Goal: Task Accomplishment & Management: Manage account settings

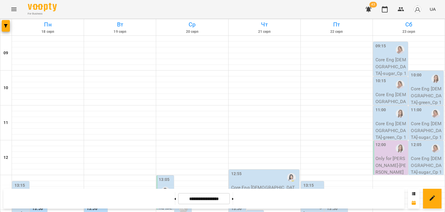
click at [13, 7] on icon "Menu" at bounding box center [13, 9] width 7 height 7
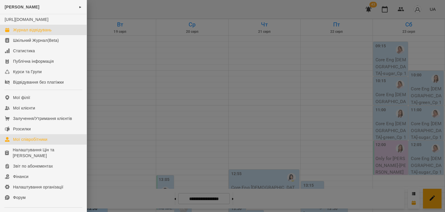
click at [35, 142] on div "Мої співробітники" at bounding box center [30, 139] width 34 height 6
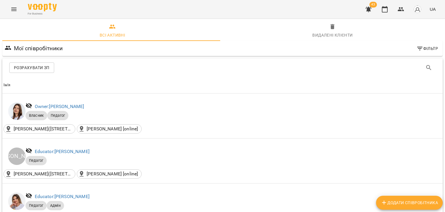
scroll to position [175, 0]
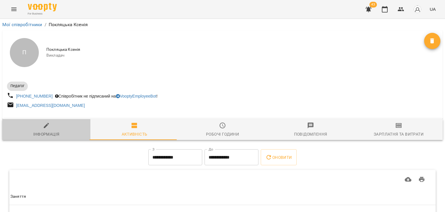
click at [48, 127] on icon "button" at bounding box center [46, 125] width 7 height 7
select select "**"
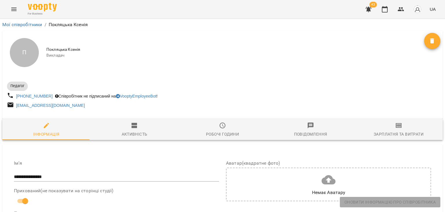
click at [208, 129] on span "Робочі години" at bounding box center [222, 130] width 81 height 16
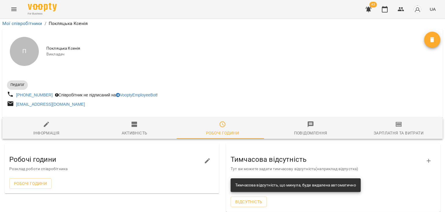
scroll to position [76, 0]
click at [377, 129] on div "Зарплатня та Витрати" at bounding box center [399, 132] width 50 height 7
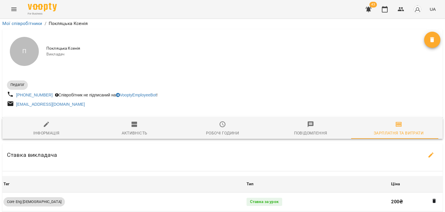
scroll to position [0, 0]
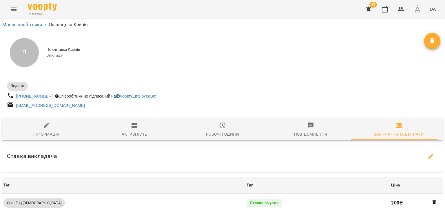
drag, startPoint x: 42, startPoint y: 127, endPoint x: 57, endPoint y: 112, distance: 21.3
click at [42, 127] on span "Інформація" at bounding box center [46, 130] width 81 height 16
select select "**"
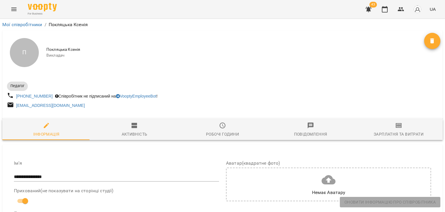
click at [18, 12] on button "Menu" at bounding box center [14, 9] width 14 height 14
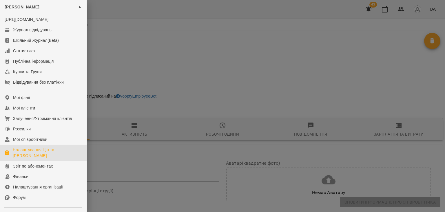
click at [37, 158] on div "Налаштування Цін та Абонементів" at bounding box center [47, 153] width 69 height 12
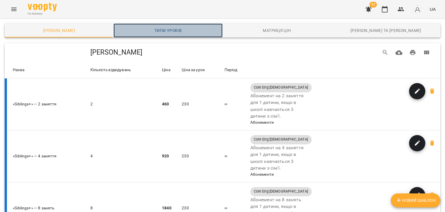
click at [176, 26] on link "Типи уроків" at bounding box center [168, 30] width 109 height 14
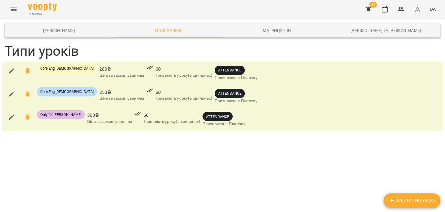
click at [374, 8] on button "button" at bounding box center [369, 9] width 14 height 14
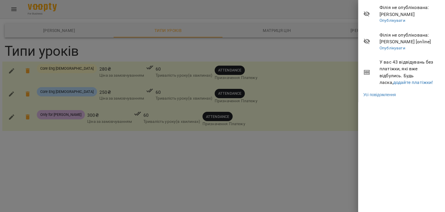
click at [337, 12] on div at bounding box center [222, 106] width 445 height 212
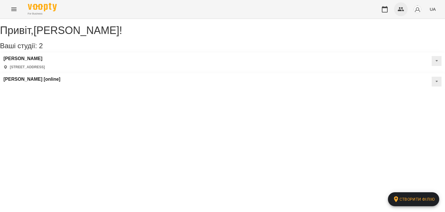
click at [399, 8] on icon "button" at bounding box center [401, 9] width 7 height 7
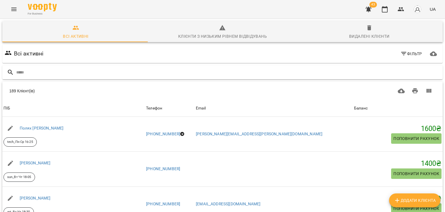
click at [188, 71] on input "text" at bounding box center [228, 73] width 424 height 10
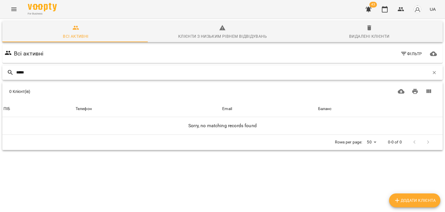
drag, startPoint x: 27, startPoint y: 72, endPoint x: 4, endPoint y: 72, distance: 23.2
click at [4, 72] on div "*****" at bounding box center [222, 72] width 440 height 14
drag, startPoint x: 26, startPoint y: 72, endPoint x: 21, endPoint y: 71, distance: 5.6
click at [21, 71] on input "****" at bounding box center [222, 73] width 413 height 10
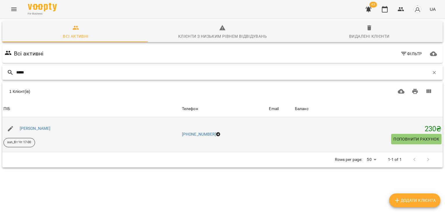
type input "*****"
click at [41, 131] on div "[PERSON_NAME]" at bounding box center [35, 128] width 33 height 8
click at [41, 128] on link "[PERSON_NAME]" at bounding box center [35, 128] width 31 height 5
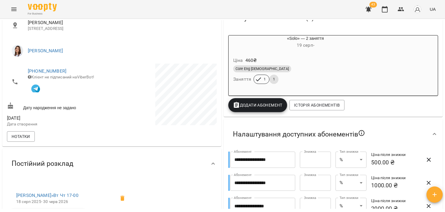
scroll to position [174, 0]
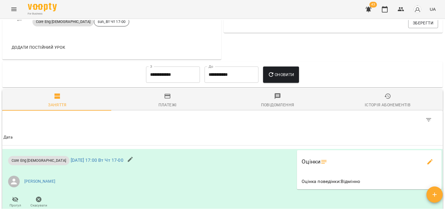
click at [153, 112] on div "Table Toolbar" at bounding box center [222, 119] width 440 height 19
click at [153, 106] on span "Платежі" at bounding box center [167, 100] width 103 height 16
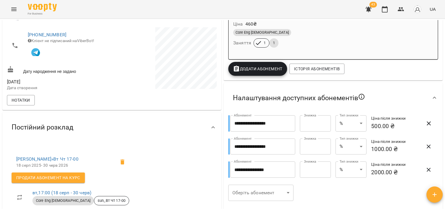
scroll to position [0, 0]
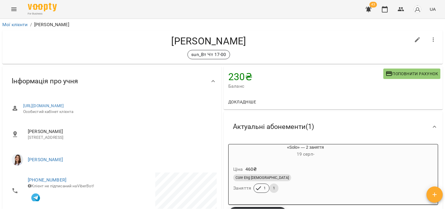
click at [411, 42] on button "button" at bounding box center [418, 40] width 14 height 14
select select "**"
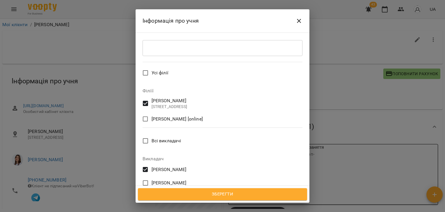
scroll to position [232, 0]
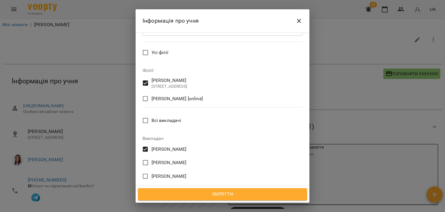
click at [162, 145] on span "[PERSON_NAME]" at bounding box center [169, 148] width 35 height 7
click at [161, 159] on span "[PERSON_NAME]" at bounding box center [169, 162] width 35 height 7
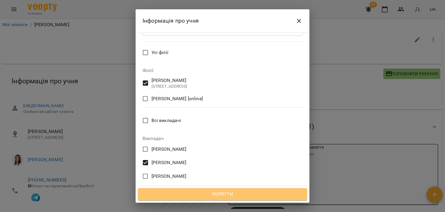
click at [211, 192] on span "Зберегти" at bounding box center [222, 194] width 156 height 8
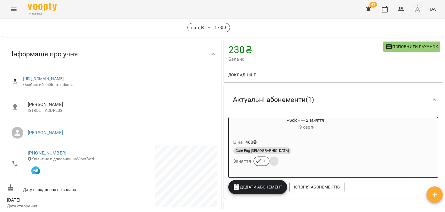
scroll to position [58, 0]
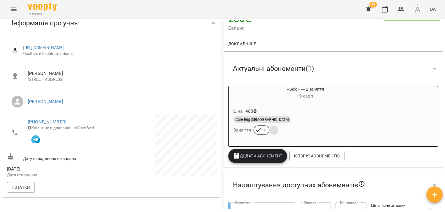
click at [283, 112] on div "Ціна 460 ₴" at bounding box center [305, 111] width 147 height 10
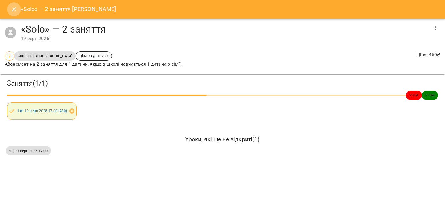
click at [14, 7] on icon "Close" at bounding box center [13, 9] width 7 height 7
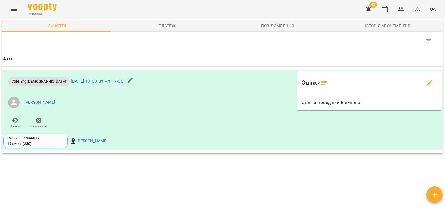
scroll to position [444, 0]
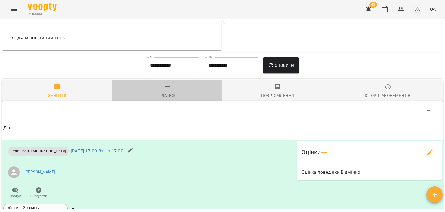
click at [160, 90] on span "Платежі" at bounding box center [167, 91] width 103 height 16
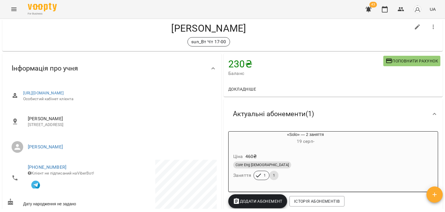
scroll to position [0, 0]
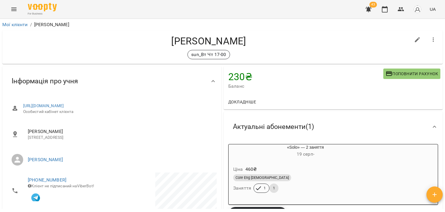
click at [366, 10] on icon "button" at bounding box center [368, 9] width 7 height 7
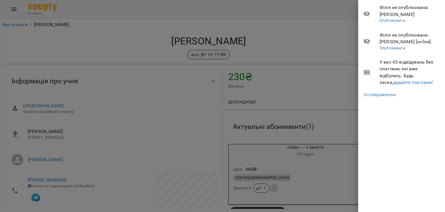
click at [341, 13] on div at bounding box center [222, 106] width 445 height 212
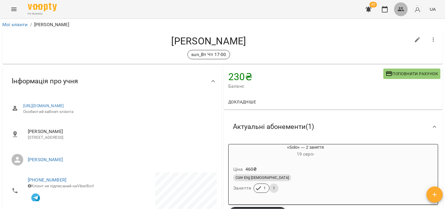
click at [401, 12] on icon "button" at bounding box center [401, 9] width 7 height 7
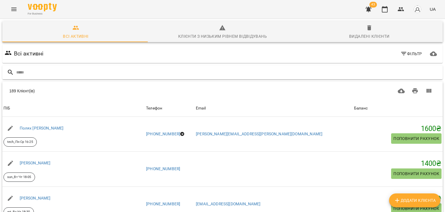
click at [202, 70] on input "text" at bounding box center [228, 73] width 424 height 10
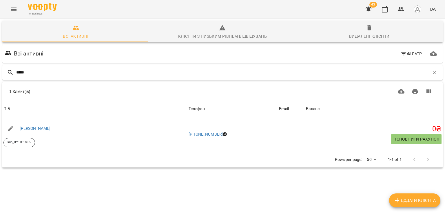
drag, startPoint x: 34, startPoint y: 71, endPoint x: 17, endPoint y: 69, distance: 17.2
click at [17, 69] on input "*****" at bounding box center [222, 73] width 413 height 10
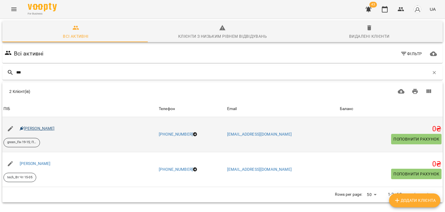
type input "***"
click at [34, 127] on link "Кутицький Данило Олександрович" at bounding box center [37, 128] width 35 height 5
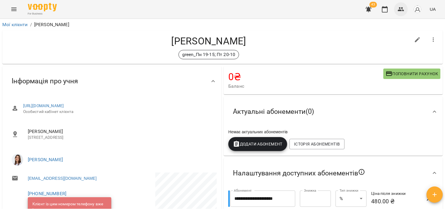
click at [397, 10] on button "button" at bounding box center [401, 9] width 14 height 14
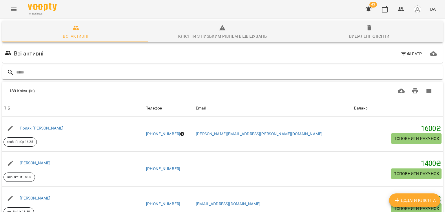
click at [191, 68] on input "text" at bounding box center [228, 73] width 424 height 10
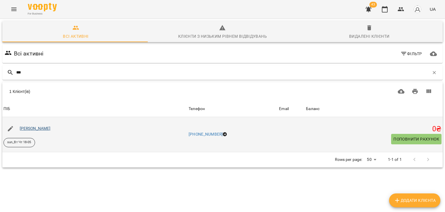
type input "***"
click at [51, 128] on link "Фролов Даніїл Денисович" at bounding box center [35, 128] width 31 height 5
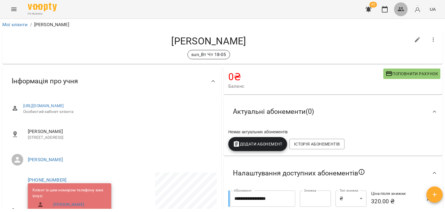
click at [398, 11] on icon "button" at bounding box center [401, 9] width 6 height 4
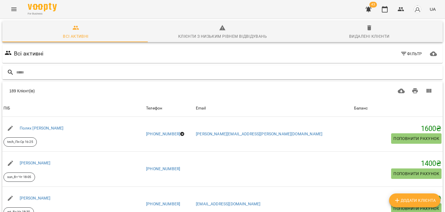
click at [140, 75] on input "text" at bounding box center [228, 73] width 424 height 10
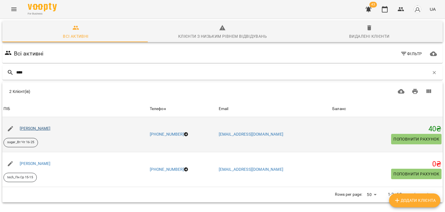
type input "****"
click at [42, 129] on link "Марченко Варвара Вадимівна" at bounding box center [35, 128] width 31 height 5
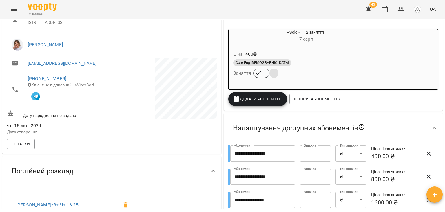
scroll to position [116, 0]
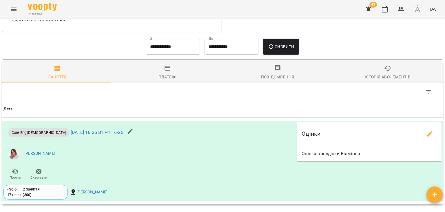
click at [158, 76] on div "Платежі" at bounding box center [167, 76] width 18 height 7
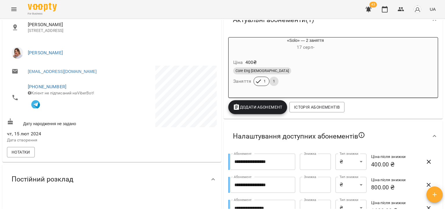
scroll to position [58, 0]
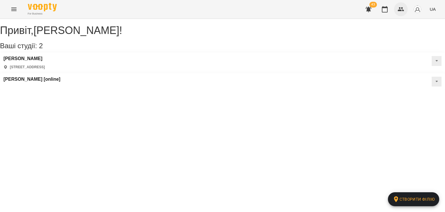
click at [401, 8] on icon "button" at bounding box center [401, 9] width 6 height 4
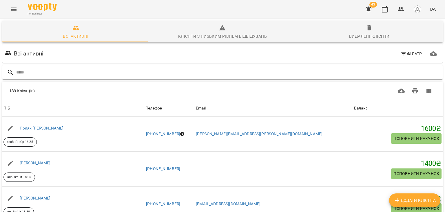
click at [206, 70] on input "text" at bounding box center [228, 73] width 424 height 10
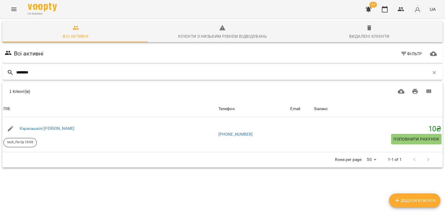
drag, startPoint x: 35, startPoint y: 72, endPoint x: 23, endPoint y: 72, distance: 11.9
click at [23, 72] on input "********" at bounding box center [222, 73] width 413 height 10
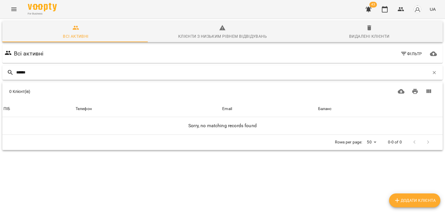
drag, startPoint x: 35, startPoint y: 73, endPoint x: 24, endPoint y: 72, distance: 11.1
click at [24, 72] on input "******" at bounding box center [222, 73] width 413 height 10
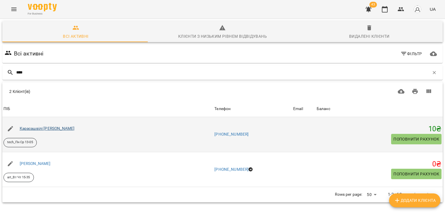
type input "****"
click at [45, 128] on link "Карасашвілі Домініка Джемаловна" at bounding box center [47, 128] width 55 height 5
